Goal: Task Accomplishment & Management: Manage account settings

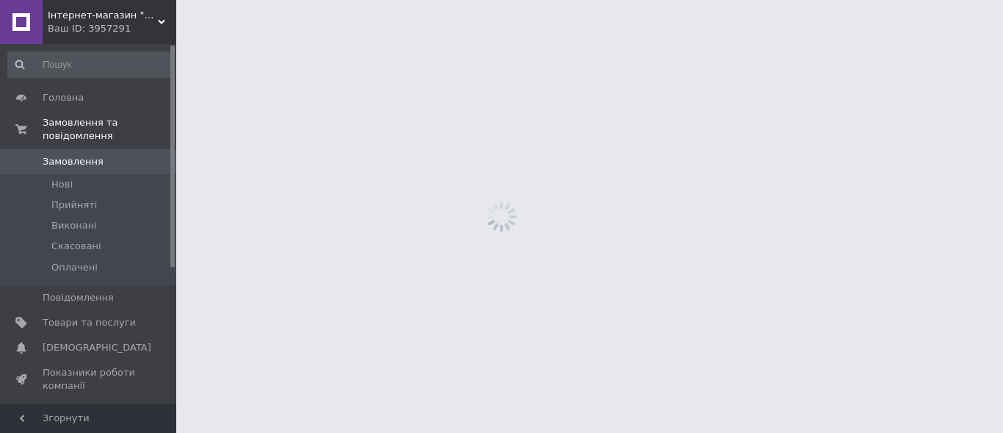
click at [81, 155] on span "Замовлення" at bounding box center [73, 161] width 61 height 13
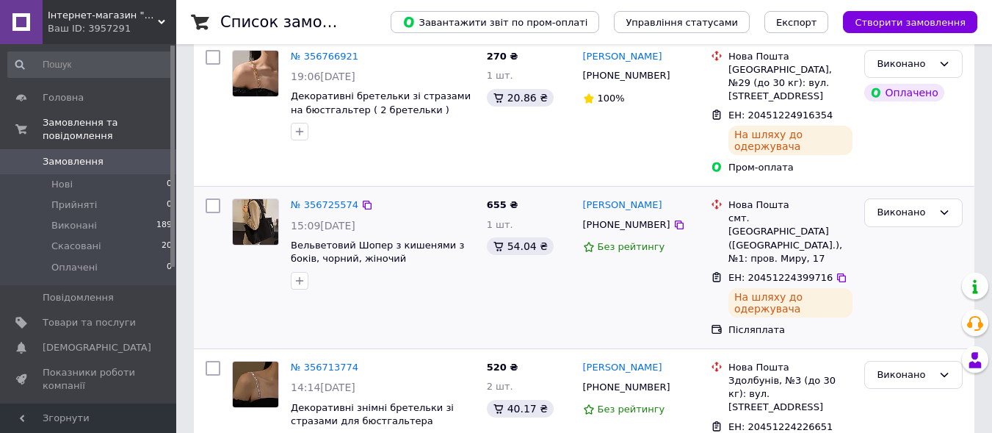
scroll to position [147, 0]
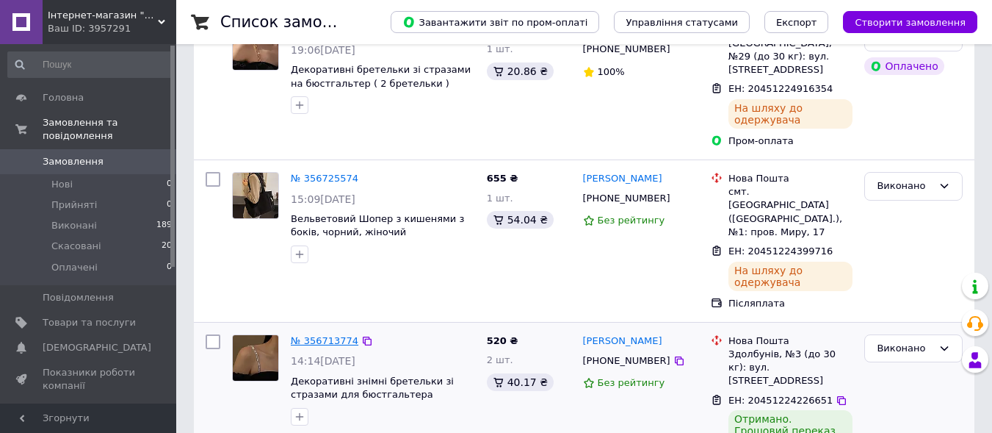
click at [319, 335] on link "№ 356713774" at bounding box center [325, 340] width 68 height 11
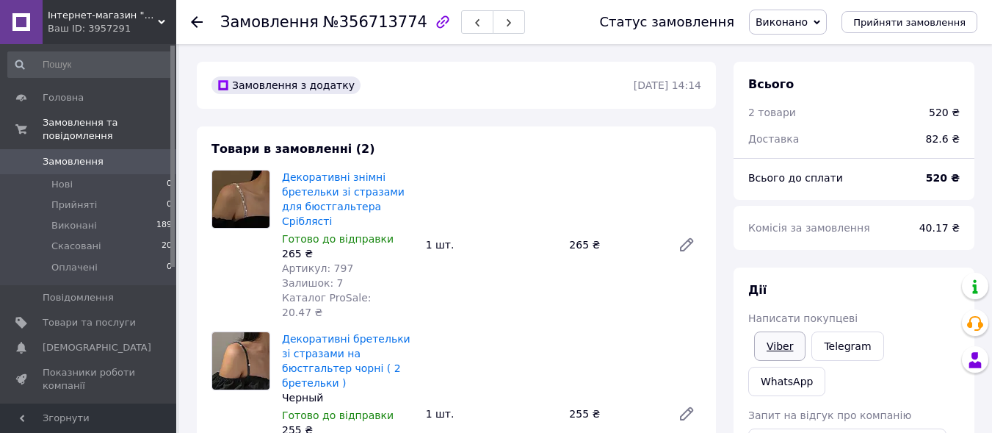
click at [789, 340] on link "Viber" at bounding box center [779, 345] width 51 height 29
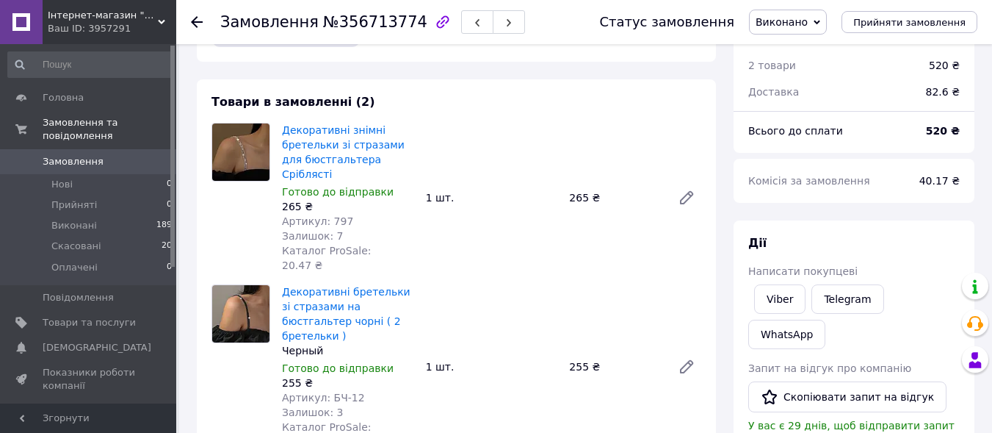
scroll to position [147, 0]
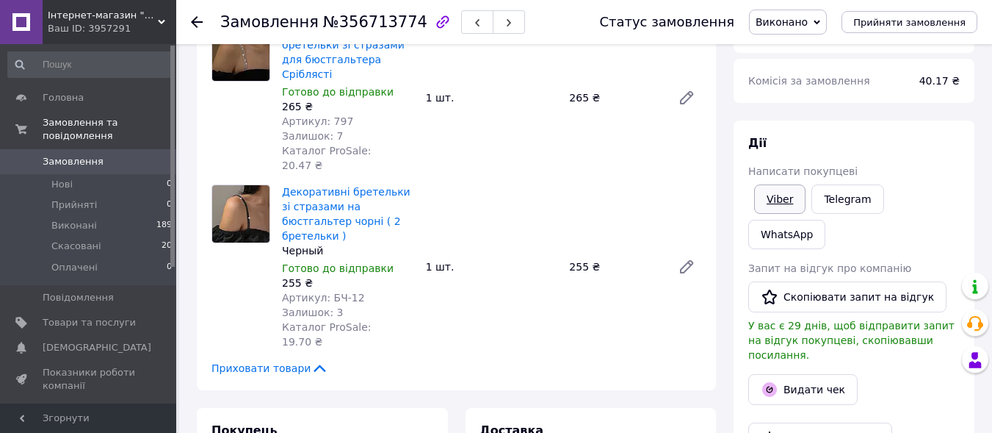
click at [778, 205] on link "Viber" at bounding box center [779, 198] width 51 height 29
click at [97, 149] on link "Замовлення 0" at bounding box center [90, 161] width 181 height 25
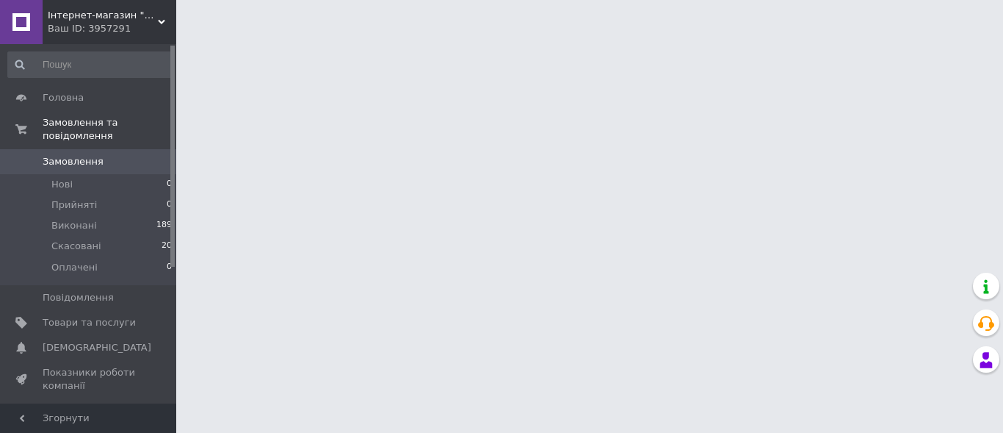
click at [97, 149] on link "Замовлення 0" at bounding box center [90, 161] width 181 height 25
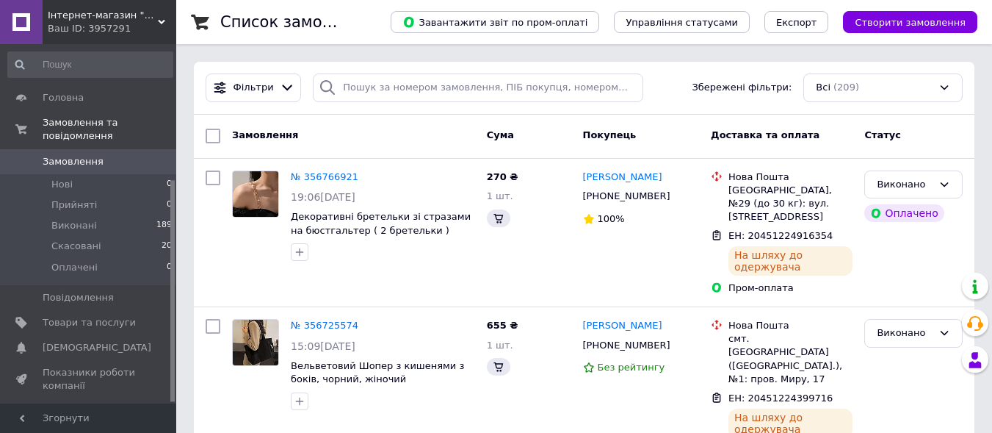
scroll to position [221, 0]
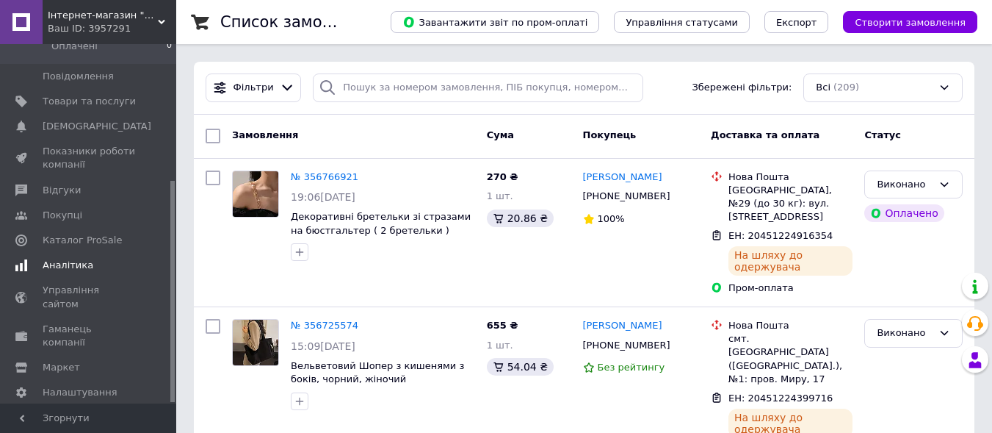
click at [67, 258] on span "Аналітика" at bounding box center [68, 264] width 51 height 13
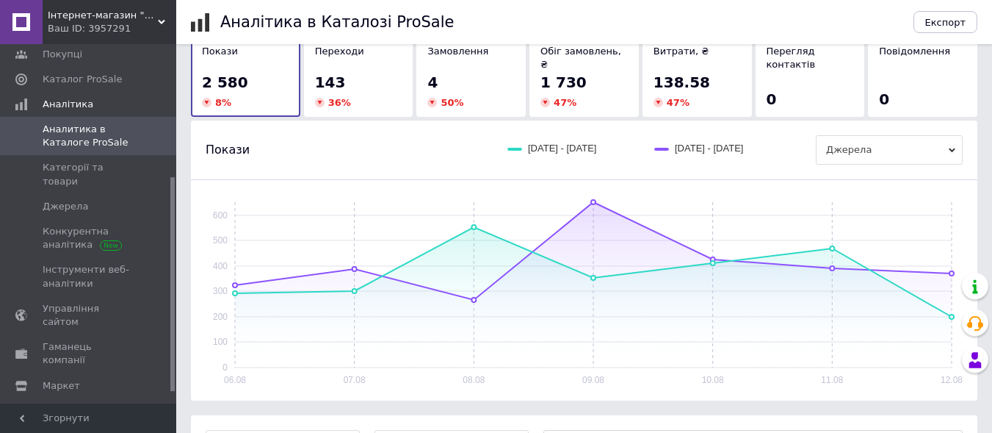
scroll to position [147, 0]
